Goal: Task Accomplishment & Management: Use online tool/utility

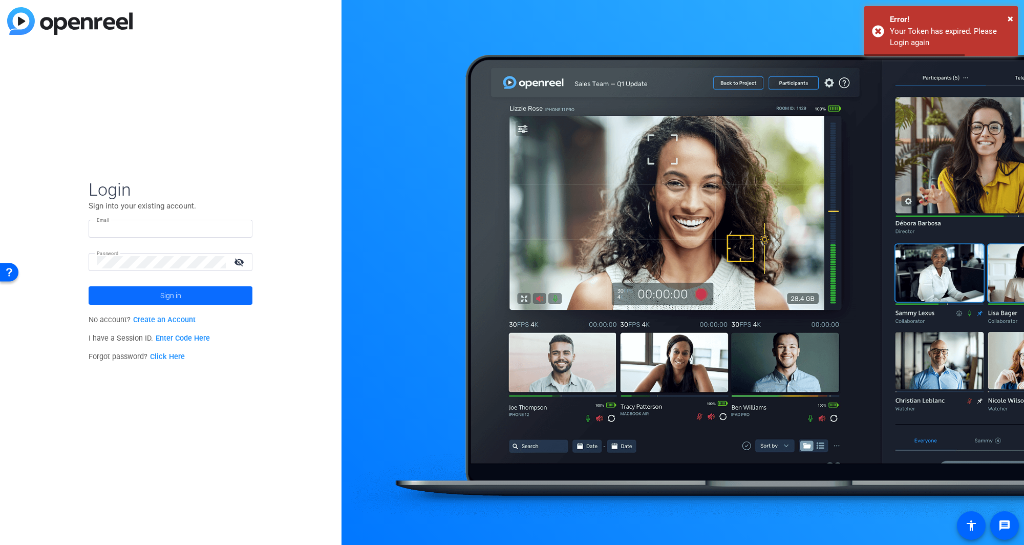
type input "[EMAIL_ADDRESS][DOMAIN_NAME]"
click at [129, 301] on span at bounding box center [171, 295] width 164 height 25
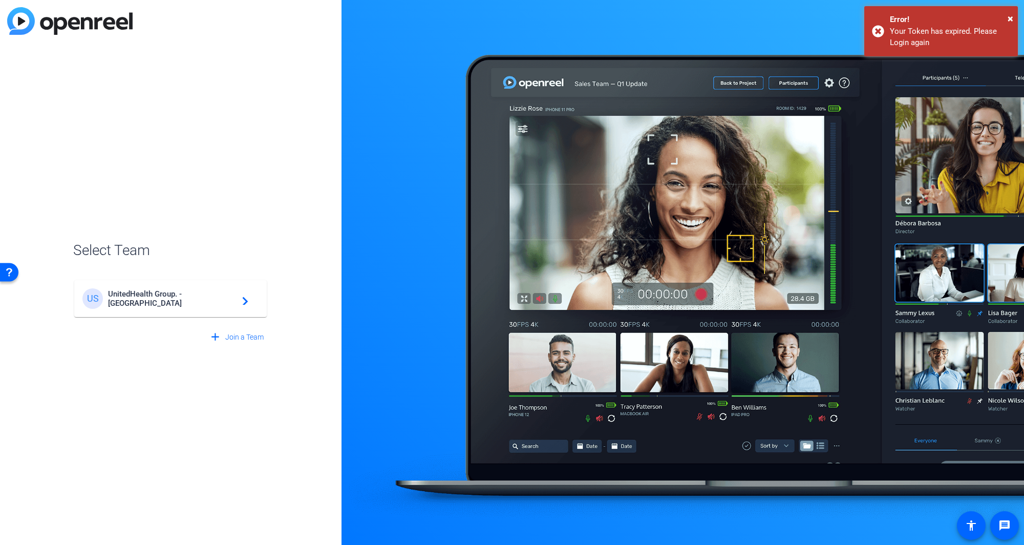
click at [178, 290] on div "US UnitedHealth Group. - Tilt Studios navigate_next" at bounding box center [170, 298] width 176 height 20
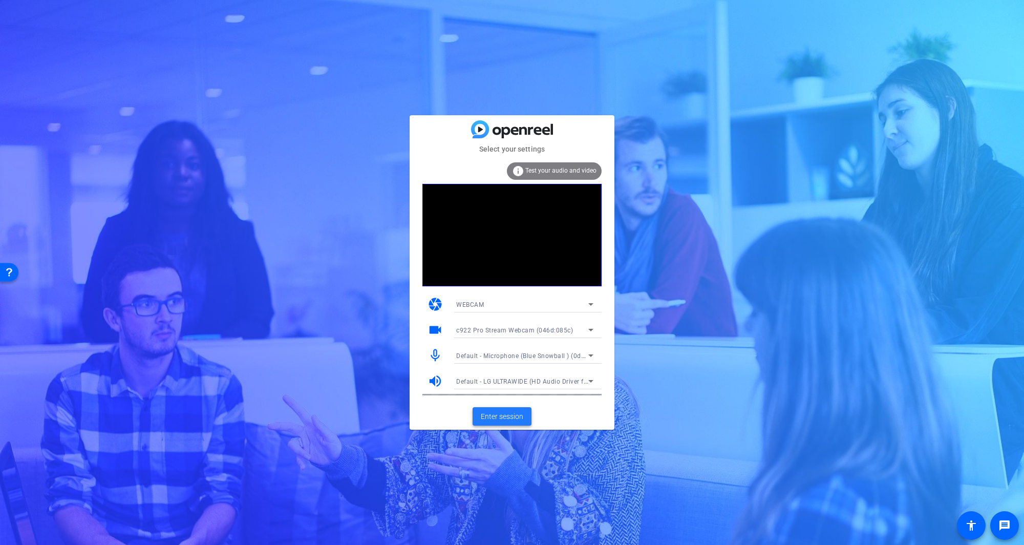
click at [496, 417] on span "Enter session" at bounding box center [502, 416] width 43 height 11
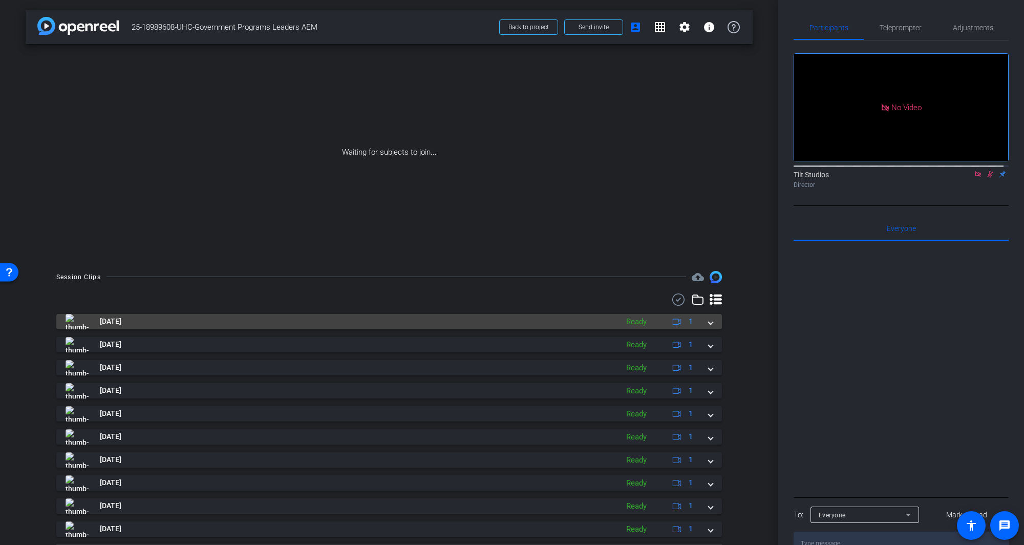
click at [242, 321] on mat-panel-title "[DATE]" at bounding box center [340, 321] width 548 height 15
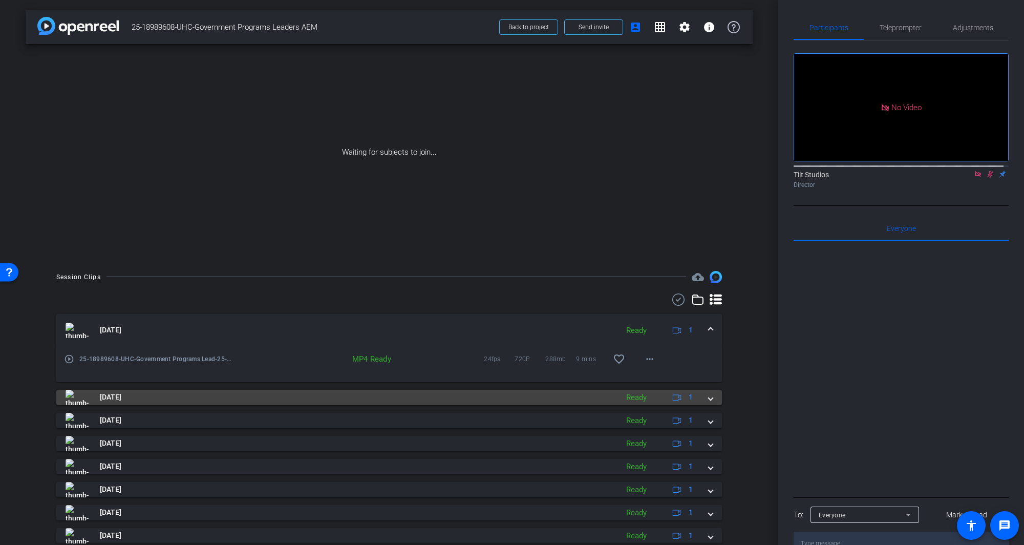
click at [79, 399] on img at bounding box center [77, 397] width 23 height 15
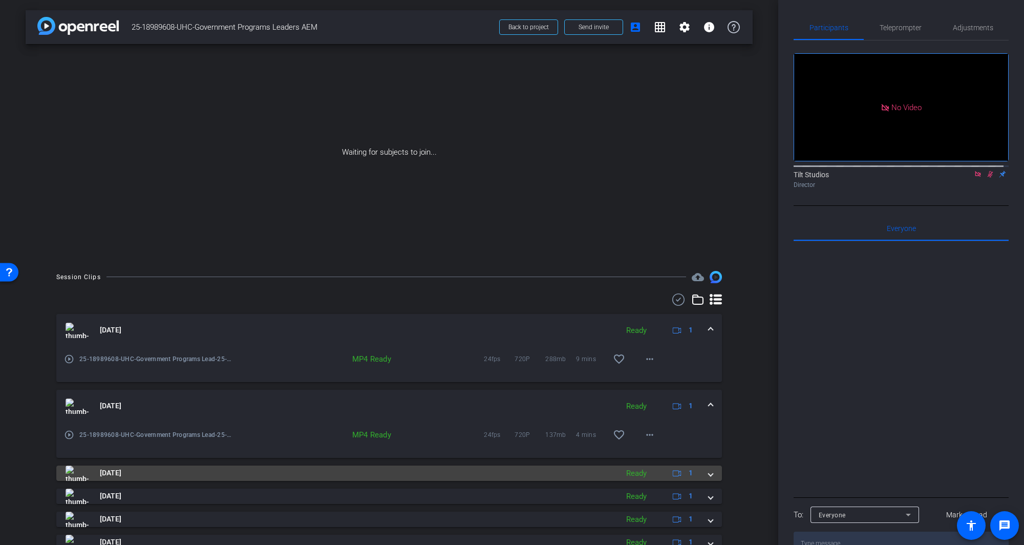
click at [73, 473] on img at bounding box center [77, 473] width 23 height 15
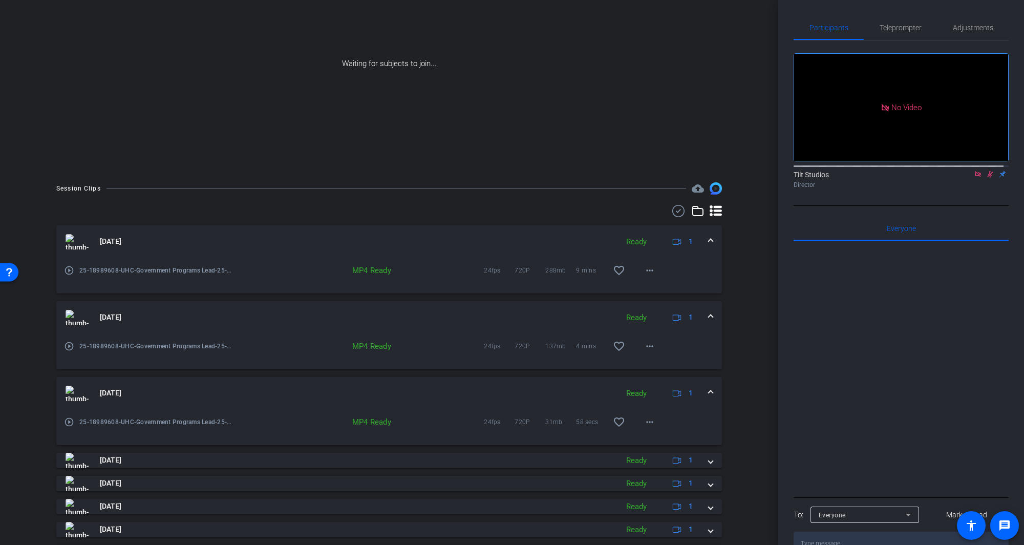
scroll to position [102, 0]
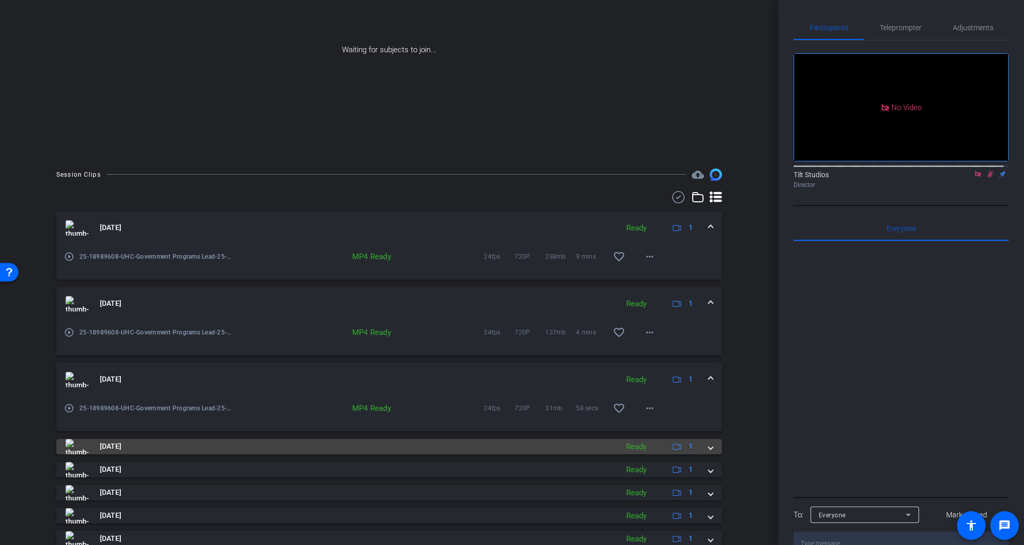
click at [70, 444] on img at bounding box center [77, 446] width 23 height 15
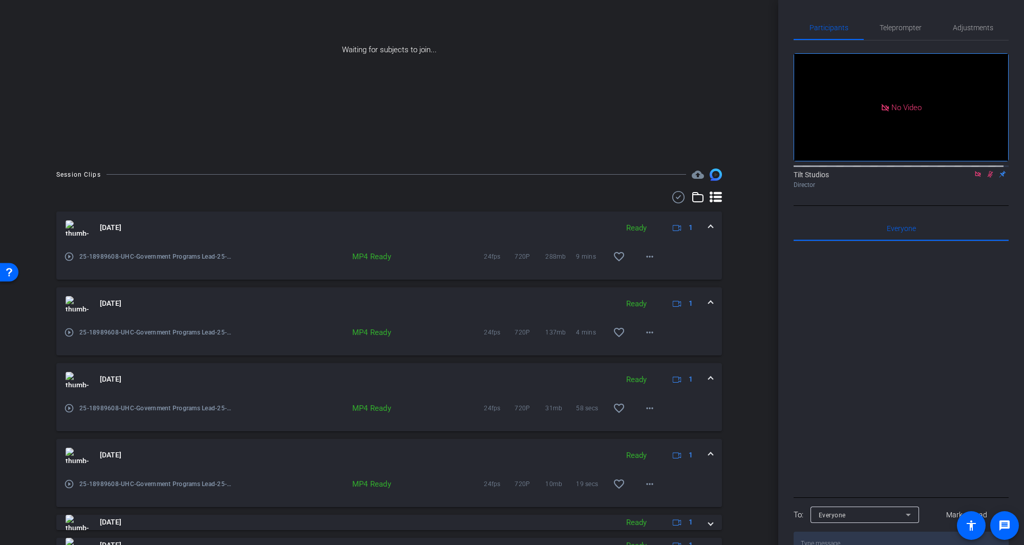
scroll to position [205, 0]
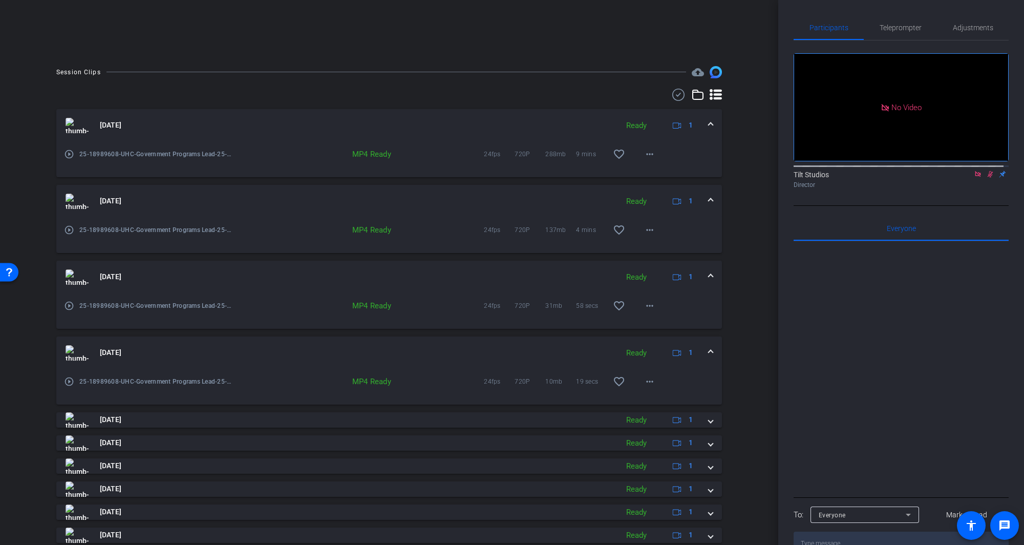
click at [71, 381] on mat-icon "play_circle_outline" at bounding box center [69, 381] width 10 height 10
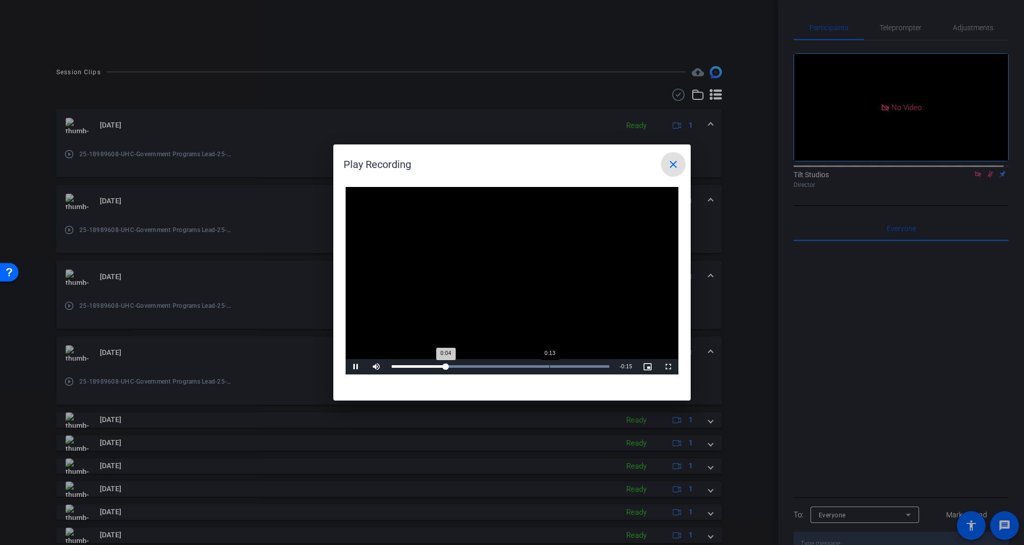
click at [550, 364] on div "Loaded : 100.00% 0:13 0:04" at bounding box center [501, 366] width 228 height 15
click at [678, 159] on mat-icon "close" at bounding box center [673, 164] width 12 height 12
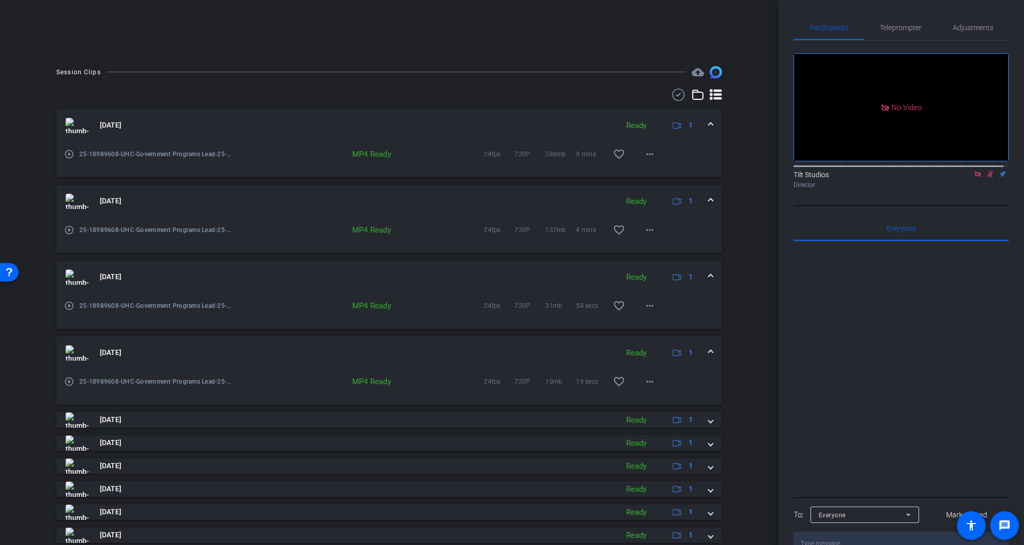
click at [67, 304] on mat-icon "play_circle_outline" at bounding box center [69, 306] width 10 height 10
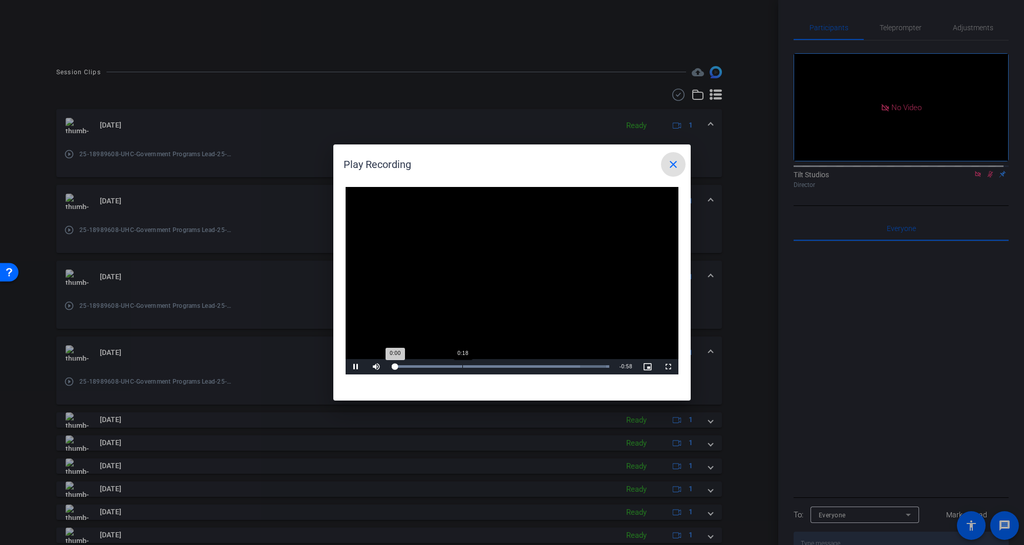
click at [463, 365] on div "Loaded : 100.00% 0:18 0:00" at bounding box center [501, 366] width 228 height 15
click at [535, 369] on div "Loaded : 100.00% 0:37 0:19" at bounding box center [501, 366] width 228 height 15
click at [676, 164] on mat-icon "close" at bounding box center [673, 164] width 12 height 12
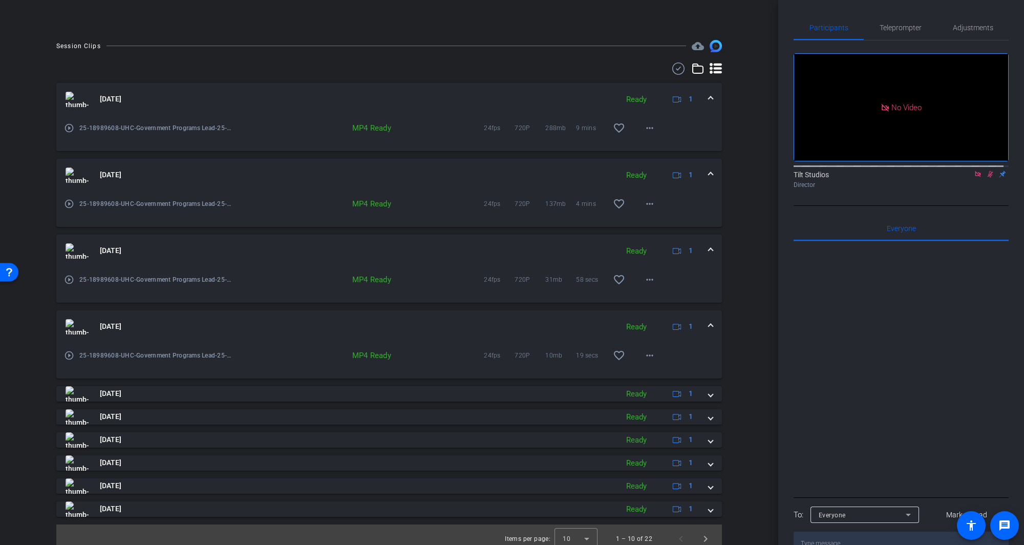
scroll to position [239, 0]
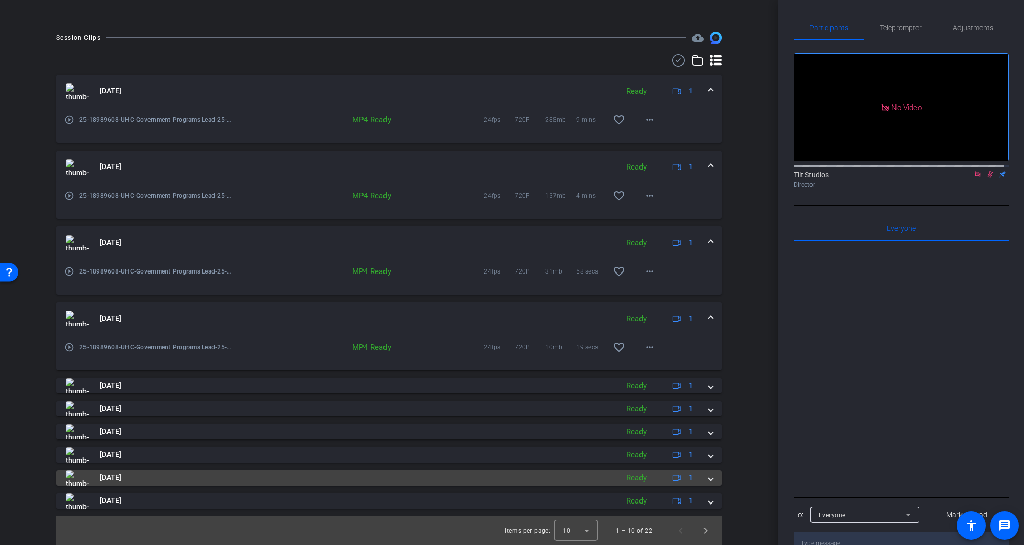
click at [78, 478] on img at bounding box center [77, 477] width 23 height 15
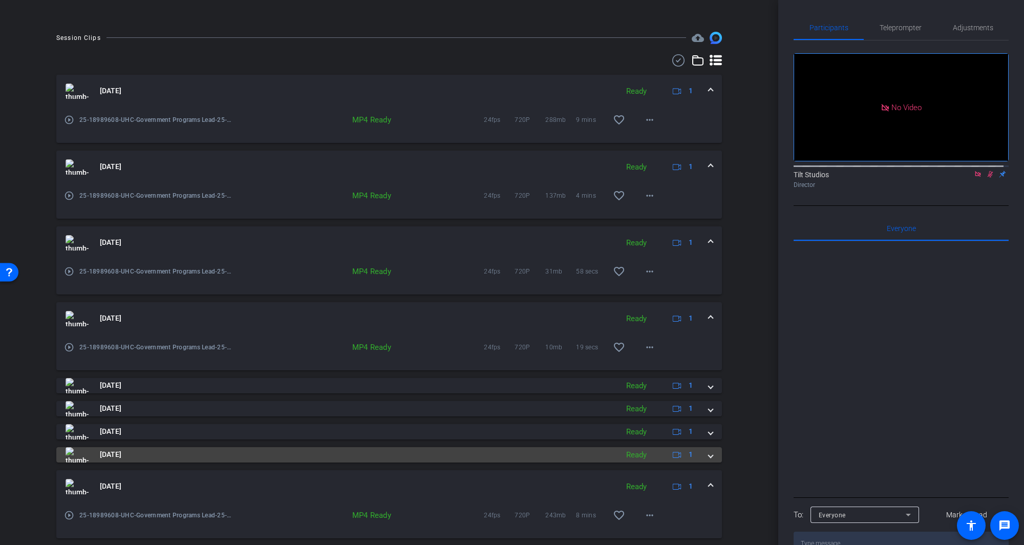
scroll to position [292, 0]
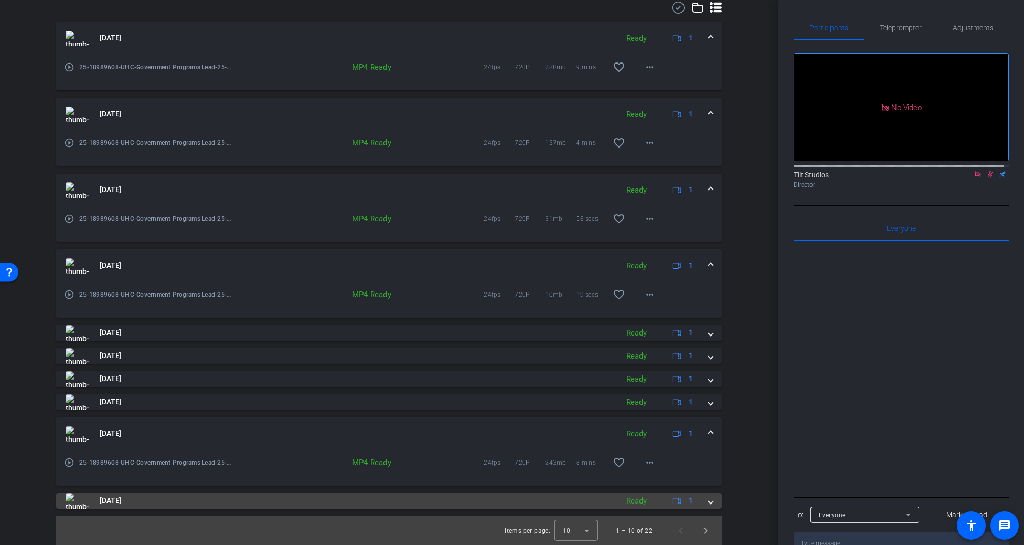
click at [70, 500] on img at bounding box center [77, 500] width 23 height 15
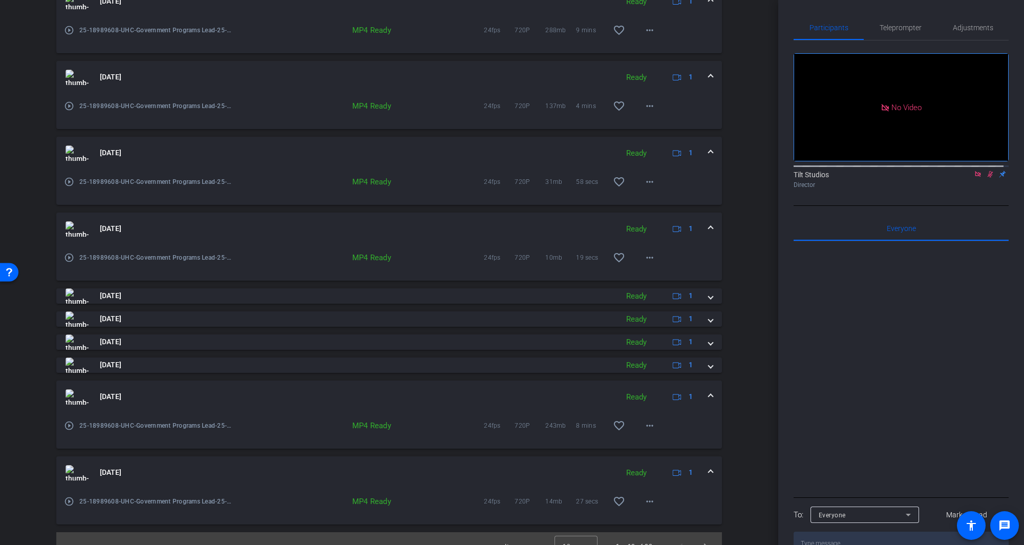
scroll to position [345, 0]
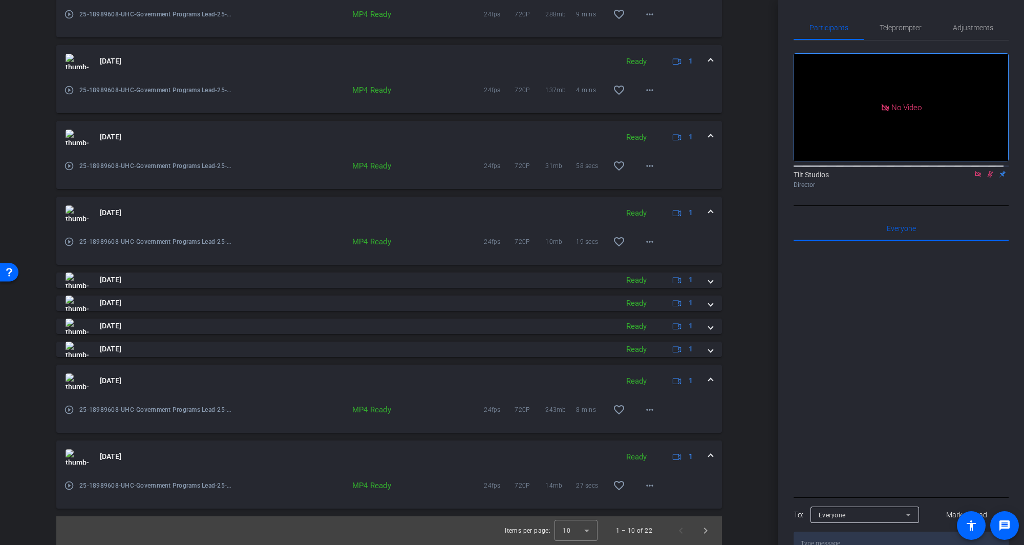
click at [67, 488] on mat-icon "play_circle_outline" at bounding box center [69, 485] width 10 height 10
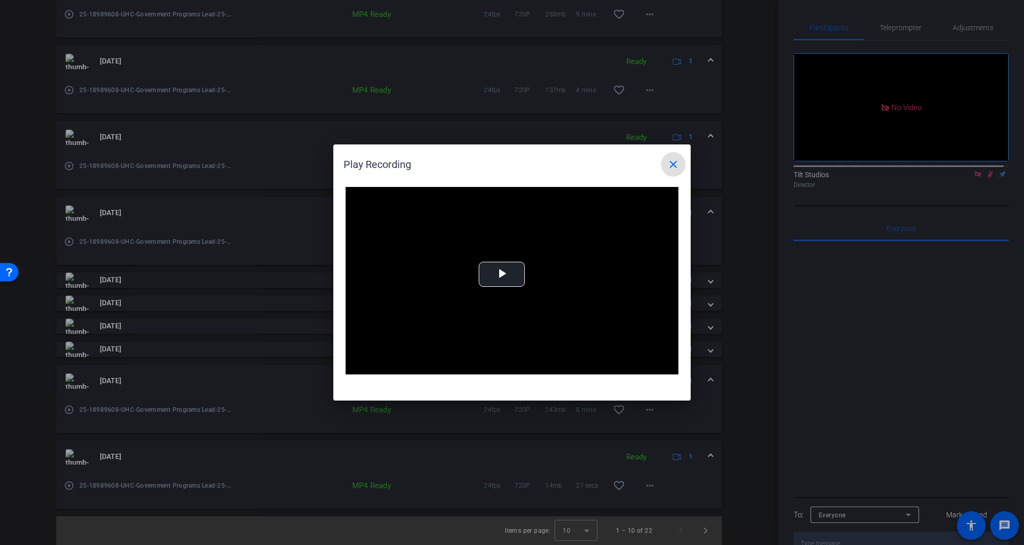
click at [68, 488] on div at bounding box center [512, 272] width 1024 height 545
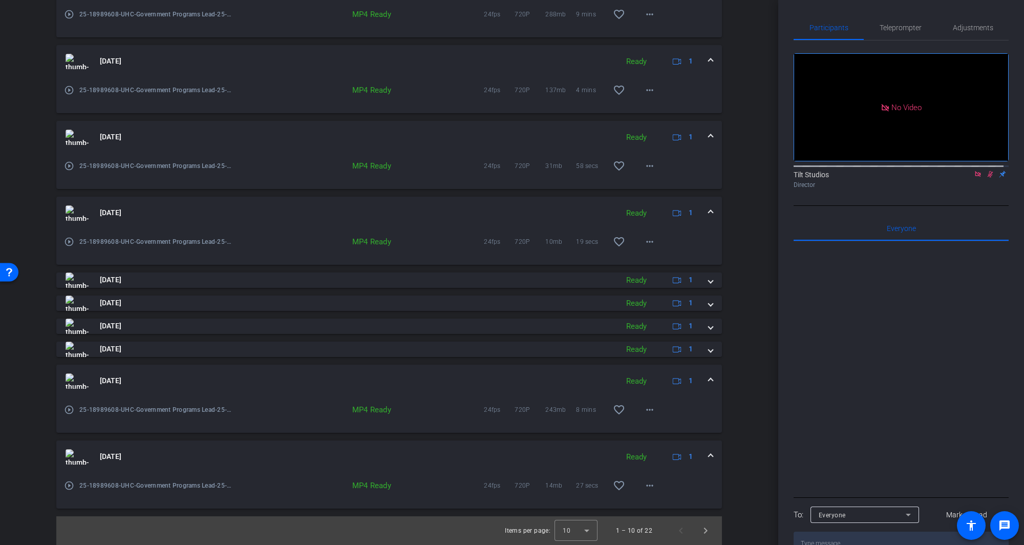
click at [70, 483] on mat-icon "play_circle_outline" at bounding box center [69, 485] width 10 height 10
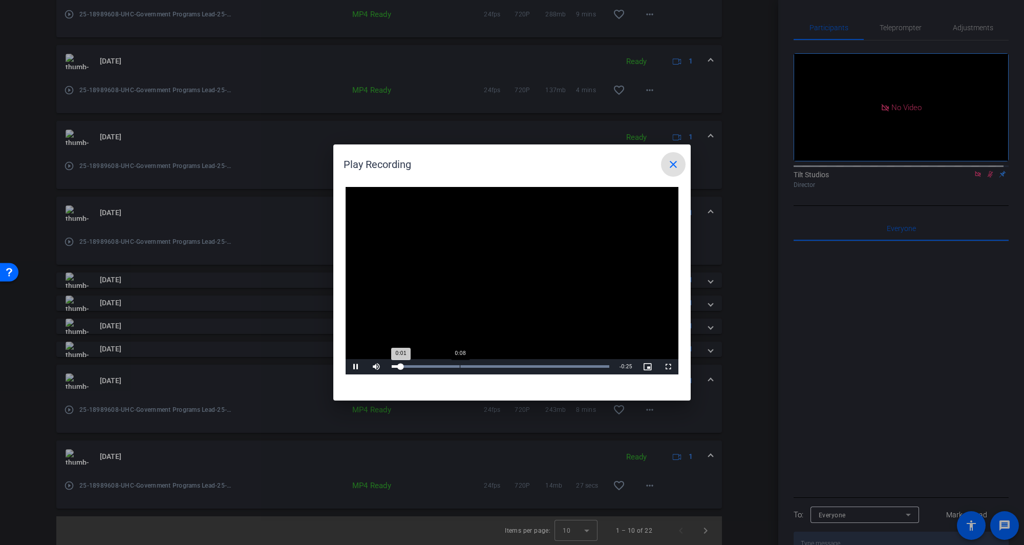
click at [460, 366] on div "Loaded : 100.00% 0:08 0:01" at bounding box center [501, 366] width 218 height 3
click at [677, 161] on mat-icon "close" at bounding box center [673, 164] width 12 height 12
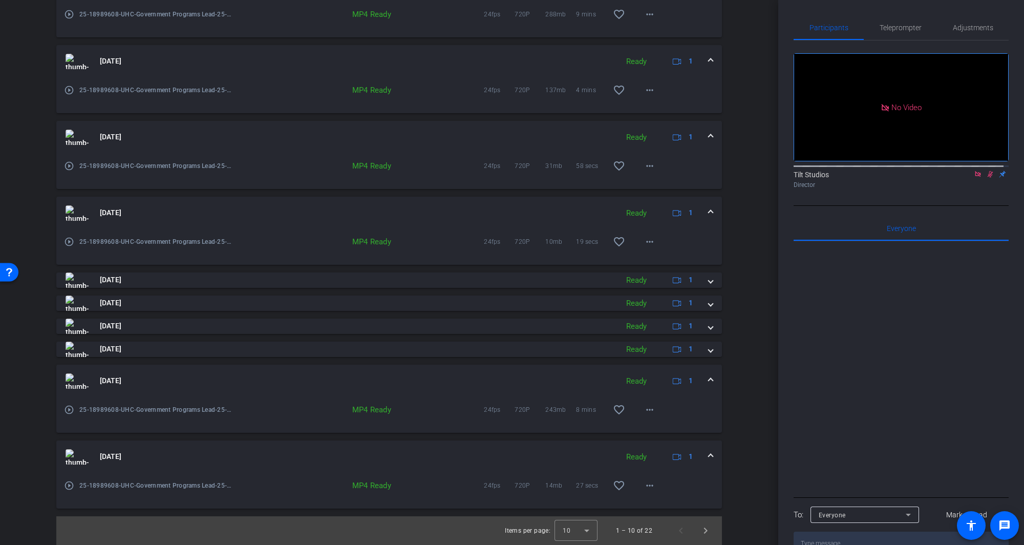
click at [70, 408] on mat-icon "play_circle_outline" at bounding box center [69, 410] width 10 height 10
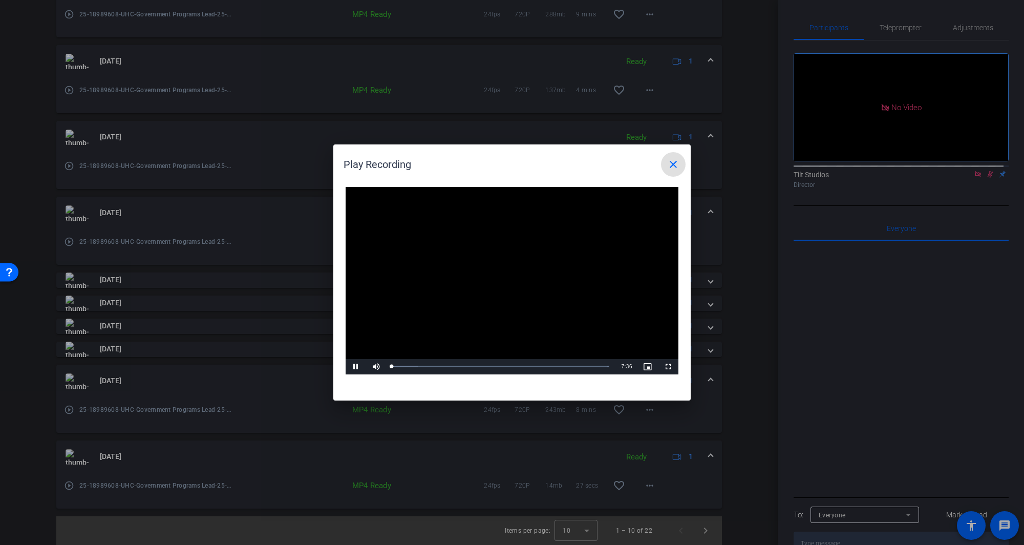
click at [501, 273] on video "Video Player" at bounding box center [512, 280] width 333 height 187
click at [356, 367] on span "Video Player" at bounding box center [356, 367] width 20 height 0
click at [468, 368] on div "Loaded : 100.00% 2:39 0:01" at bounding box center [501, 366] width 218 height 3
click at [537, 367] on div "Loaded : 100.00% 5:02 2:40" at bounding box center [501, 366] width 218 height 3
click at [673, 161] on mat-icon "close" at bounding box center [673, 164] width 12 height 12
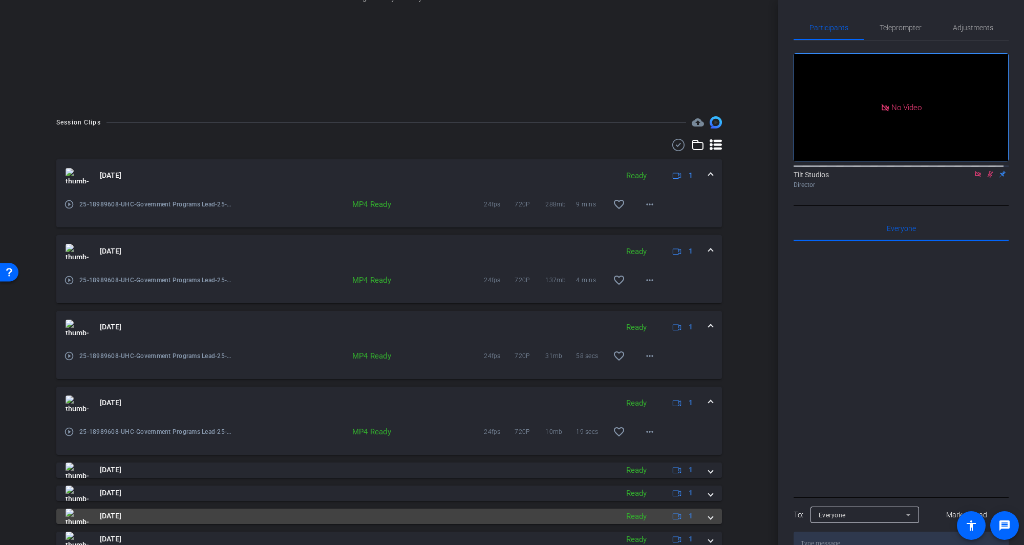
scroll to position [205, 0]
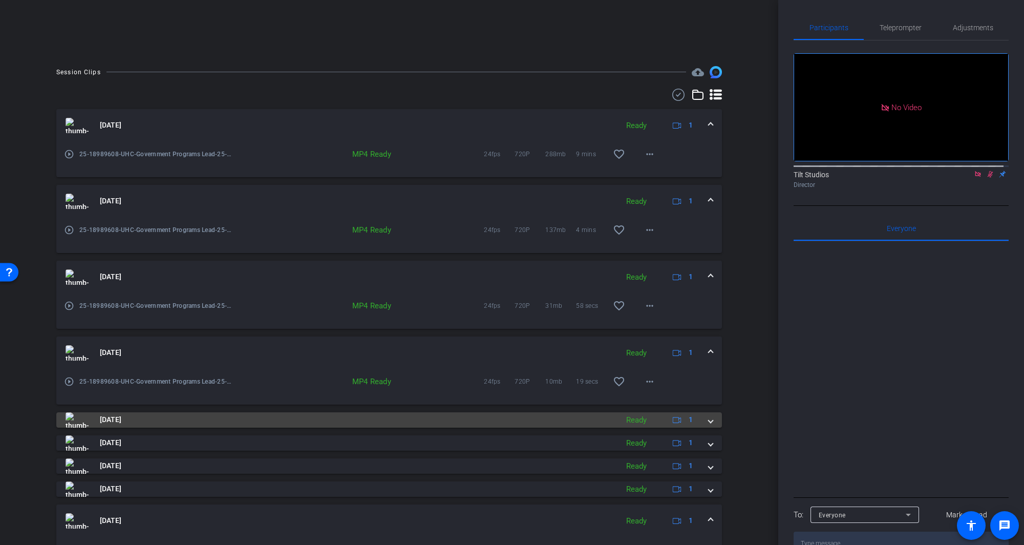
click at [115, 421] on span "[DATE]" at bounding box center [111, 419] width 22 height 11
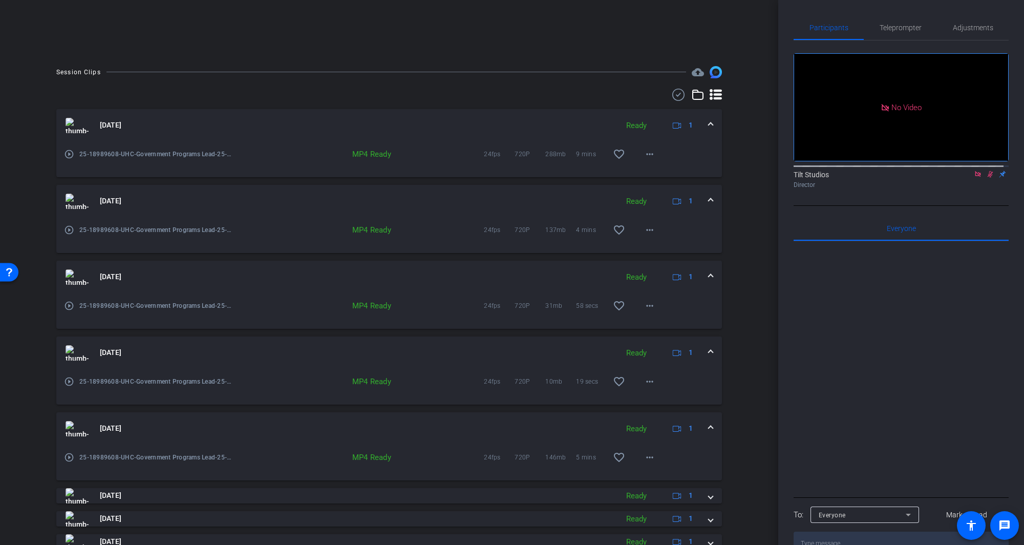
click at [65, 455] on mat-icon "play_circle_outline" at bounding box center [69, 457] width 10 height 10
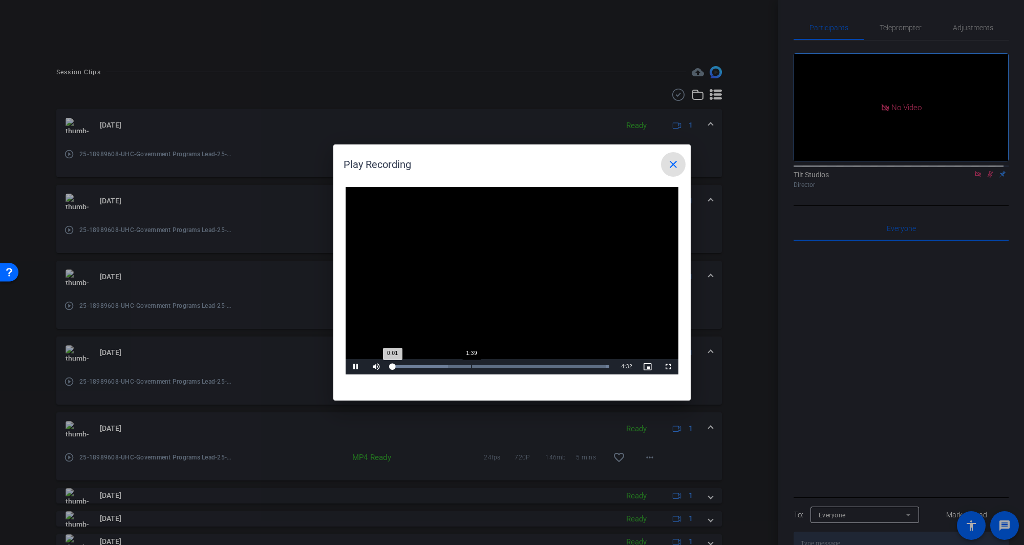
drag, startPoint x: 471, startPoint y: 365, endPoint x: 482, endPoint y: 362, distance: 11.2
click at [473, 365] on div "Loaded : 100.00% 1:39 0:01" at bounding box center [501, 366] width 218 height 3
click at [519, 362] on div "Loaded : 100.00% 2:40 1:41" at bounding box center [501, 366] width 228 height 15
click at [579, 365] on div "Loaded : 100.00% 3:56 3:55" at bounding box center [501, 366] width 218 height 3
click at [672, 163] on mat-icon "close" at bounding box center [673, 164] width 12 height 12
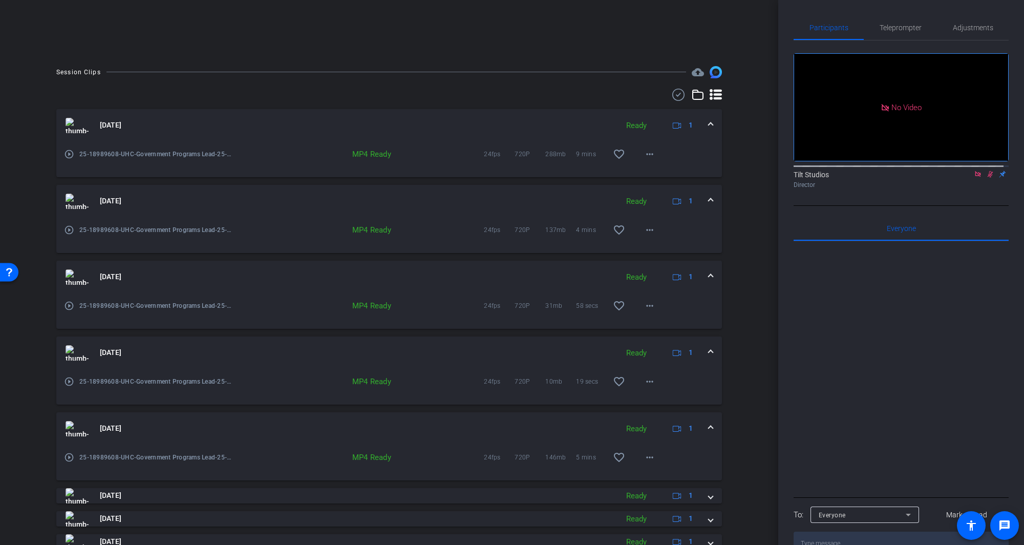
scroll to position [0, 0]
